Goal: Task Accomplishment & Management: Manage account settings

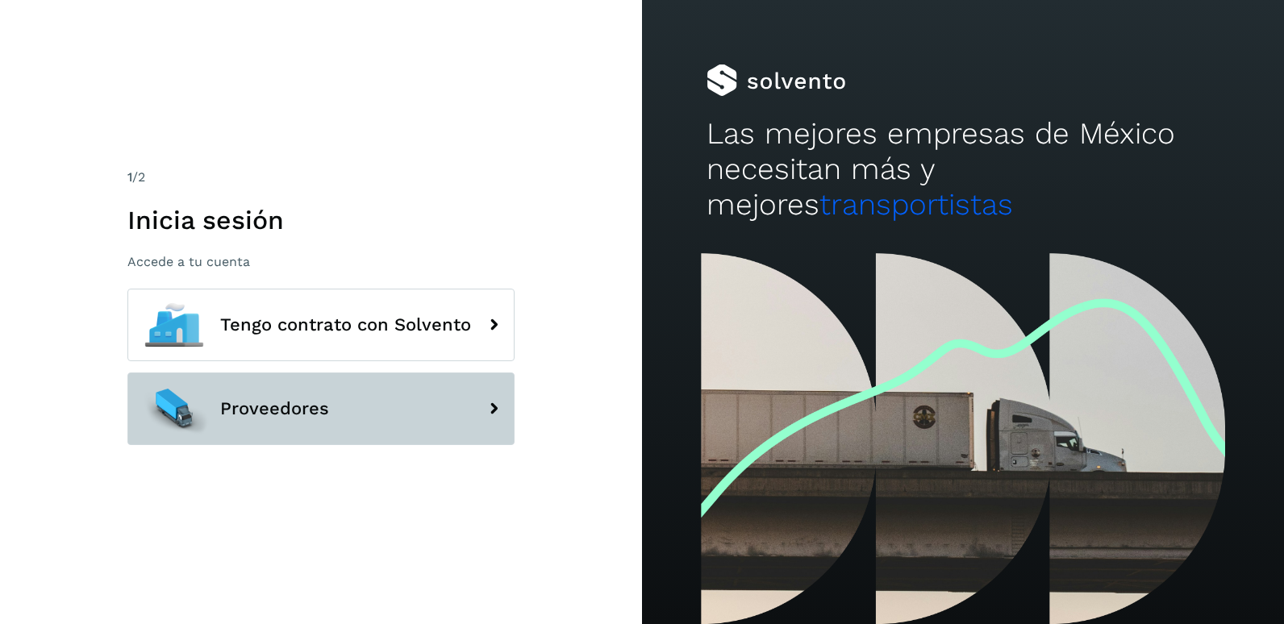
click at [466, 407] on button "Proveedores" at bounding box center [320, 409] width 387 height 73
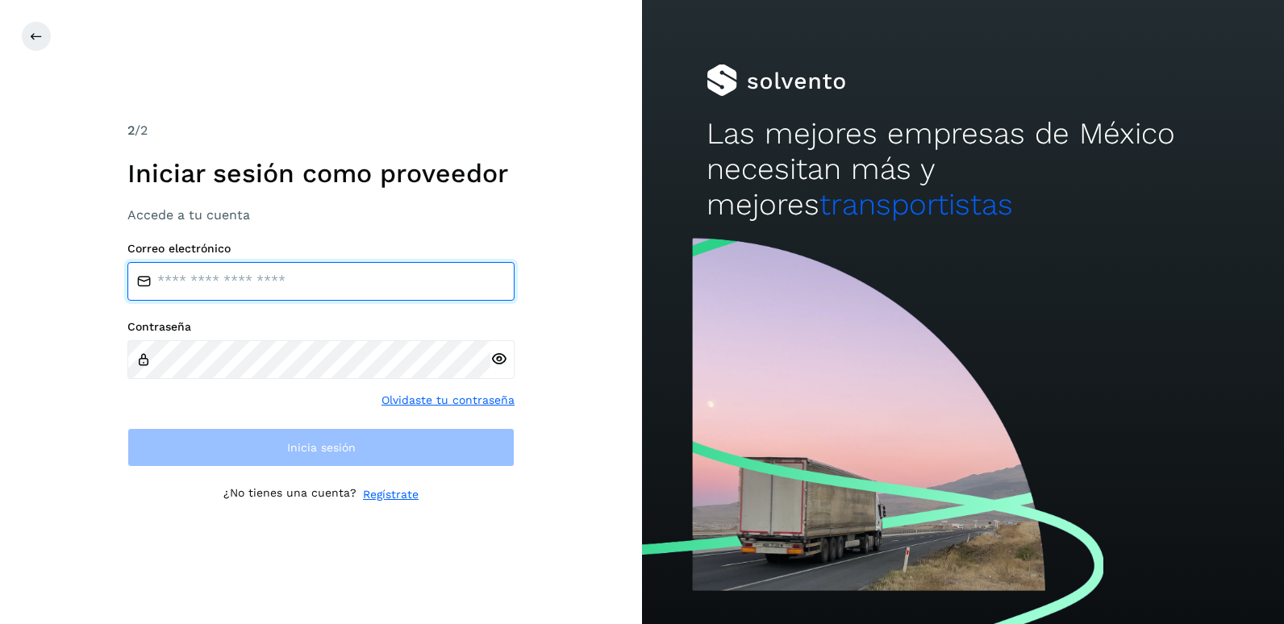
type input "**********"
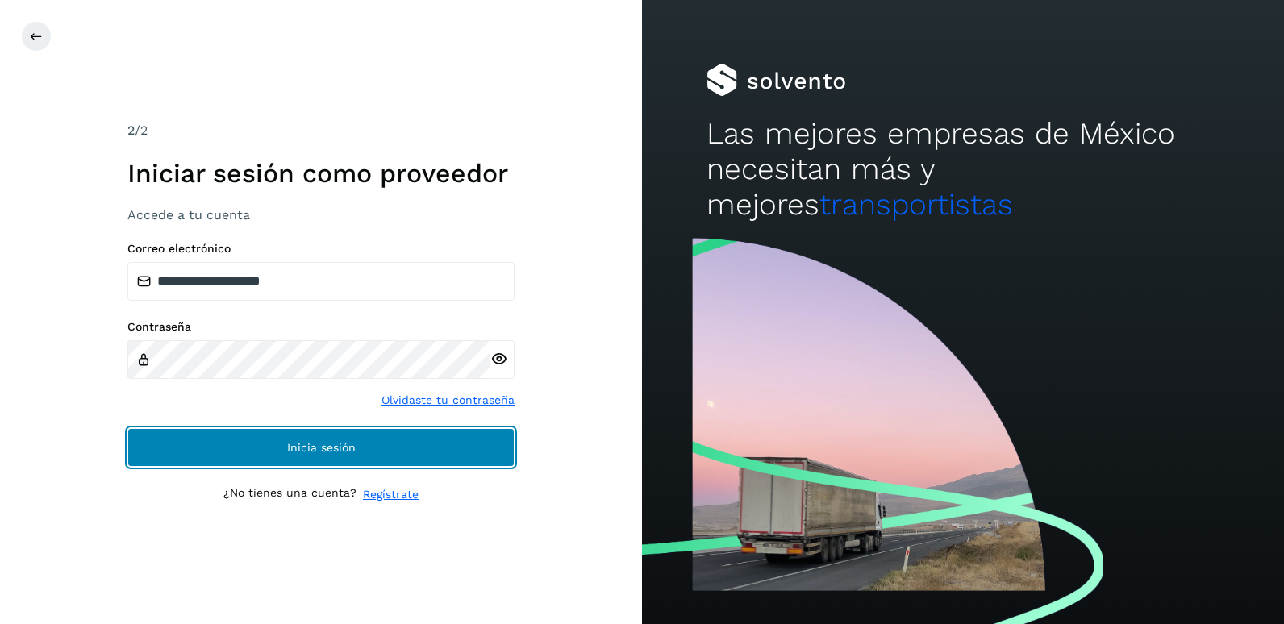
click at [307, 449] on span "Inicia sesión" at bounding box center [321, 447] width 69 height 11
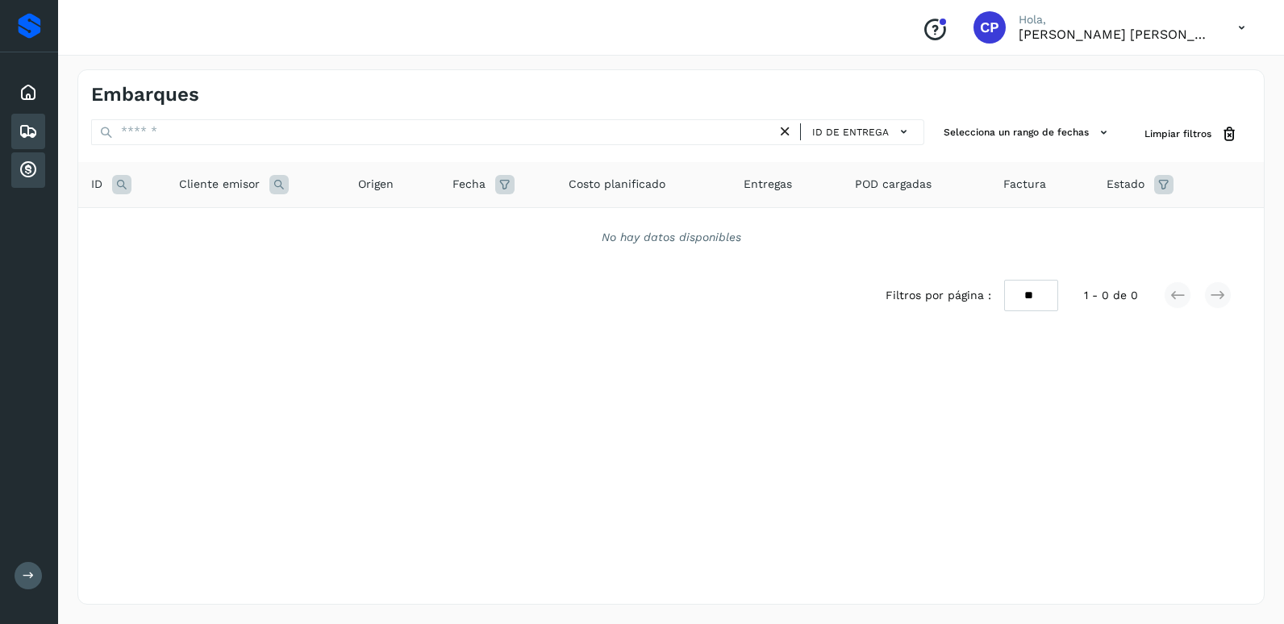
click at [29, 165] on icon at bounding box center [28, 170] width 19 height 19
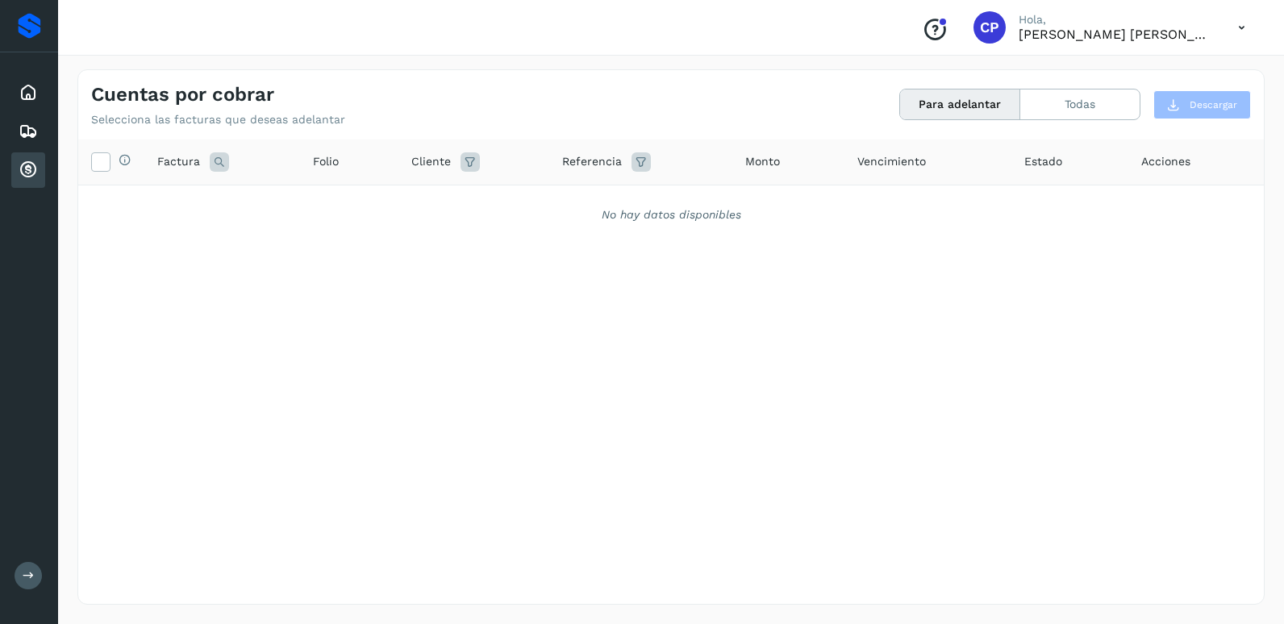
click at [23, 171] on icon at bounding box center [28, 170] width 19 height 19
click at [20, 167] on icon at bounding box center [28, 170] width 19 height 19
click at [23, 168] on icon at bounding box center [28, 170] width 19 height 19
